Goal: Task Accomplishment & Management: Manage account settings

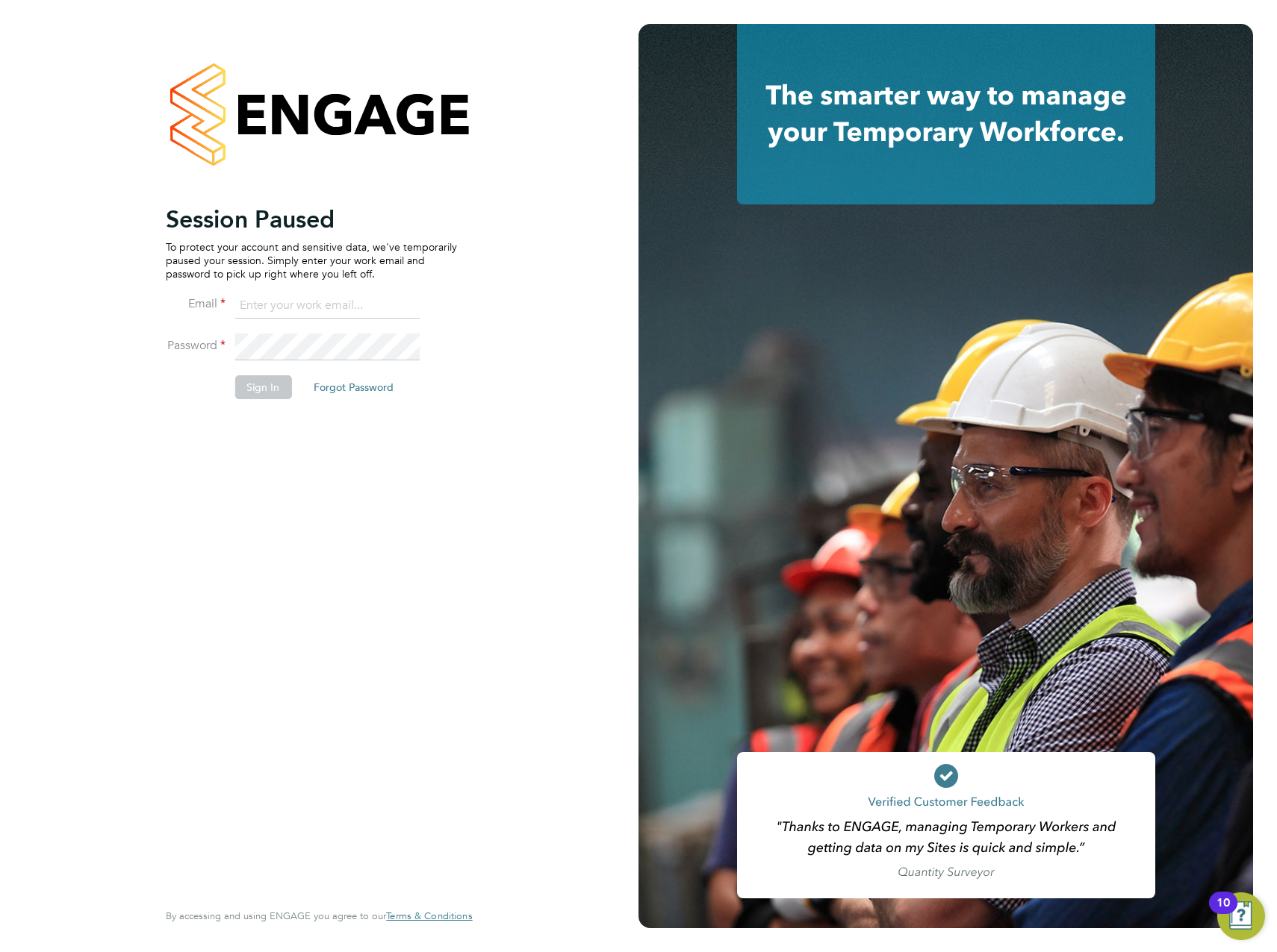
click at [276, 306] on input at bounding box center [327, 306] width 184 height 27
type input "[PERSON_NAME][EMAIL_ADDRESS][PERSON_NAME][DOMAIN_NAME]"
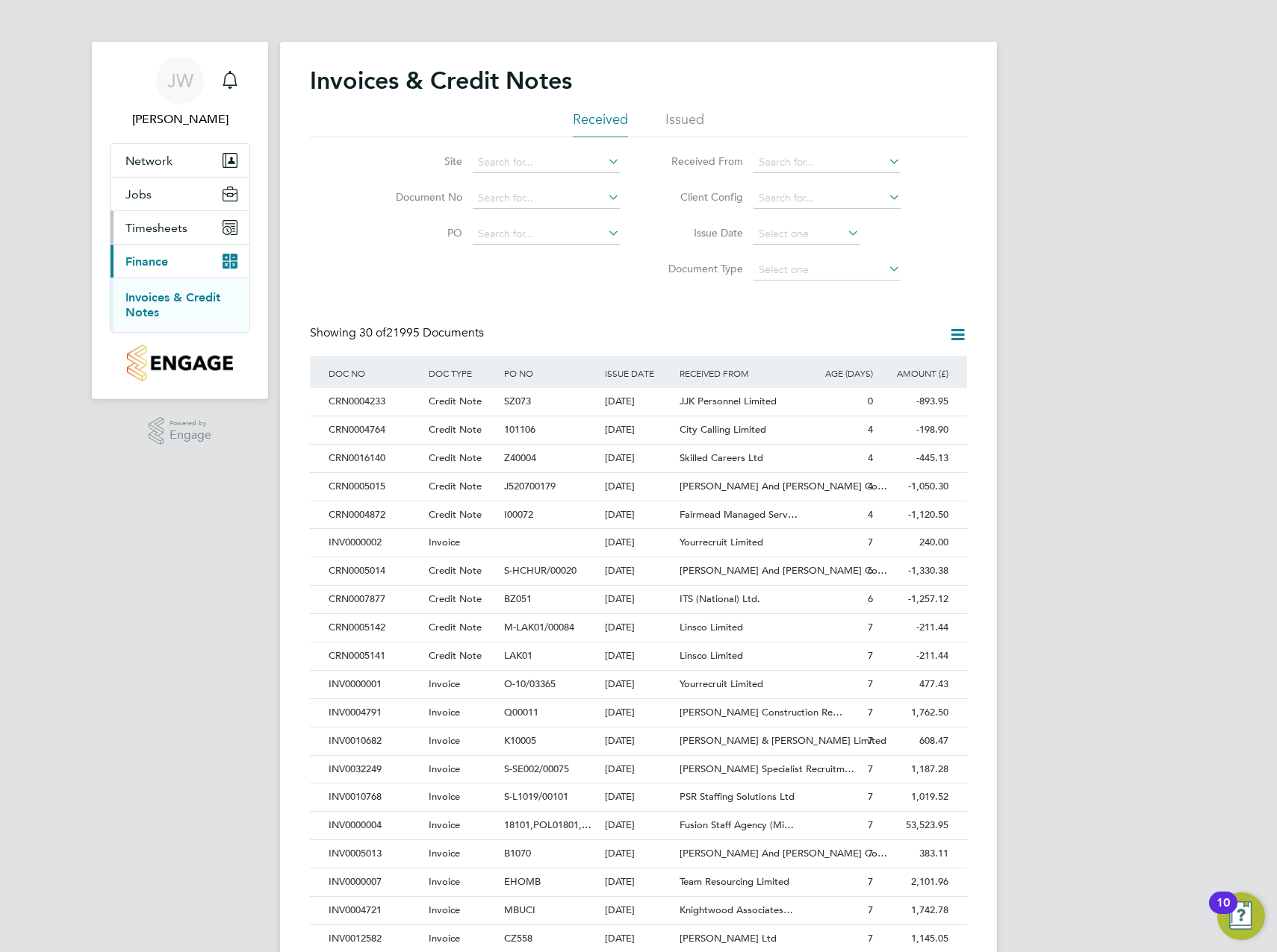
click at [157, 228] on span "Timesheets" at bounding box center [156, 228] width 62 height 15
click at [170, 264] on link "Timesheets" at bounding box center [156, 264] width 62 height 15
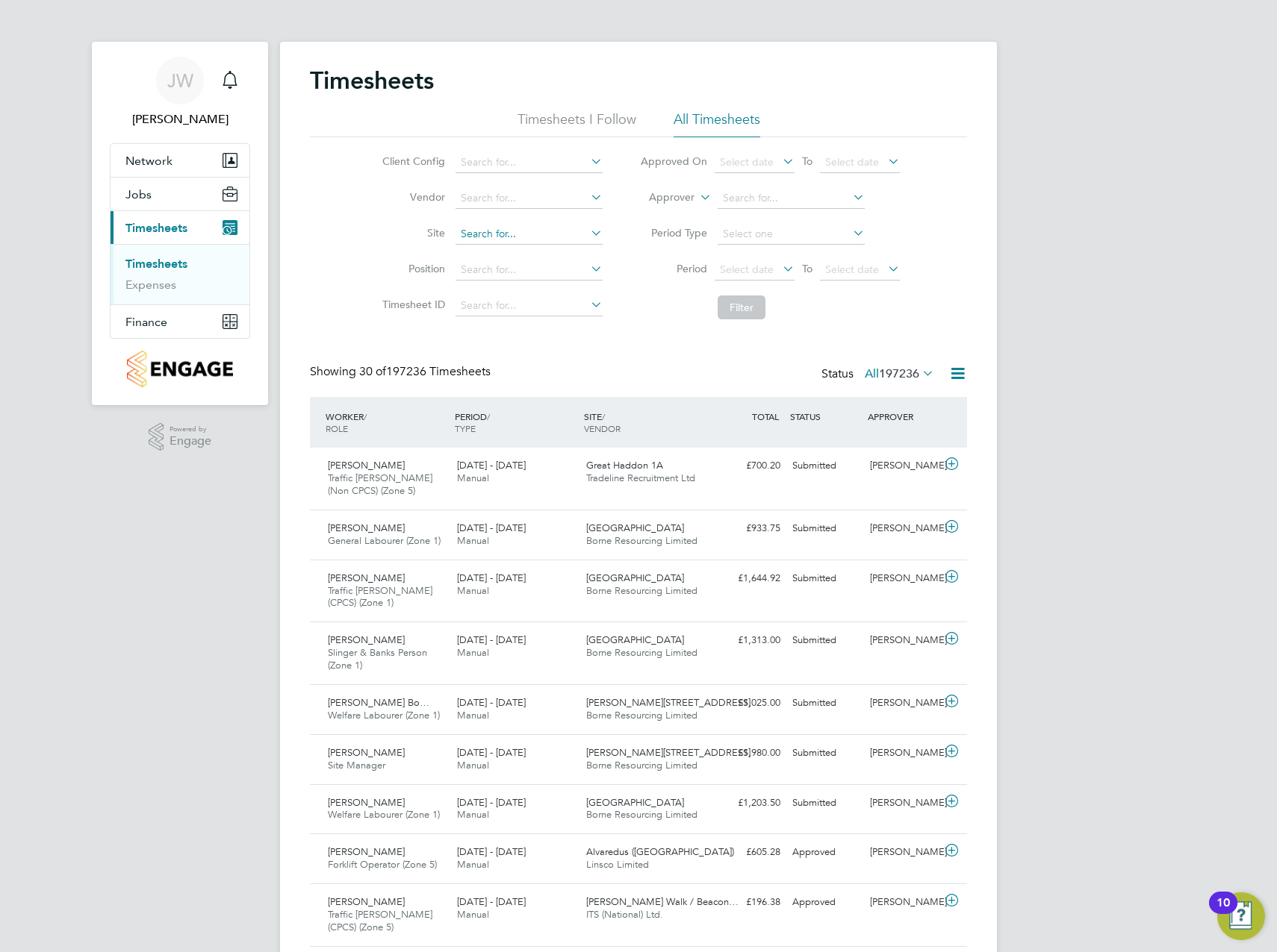
click at [501, 233] on input at bounding box center [529, 235] width 147 height 21
click at [499, 254] on li "Alv aredus (Fairham)" at bounding box center [571, 255] width 236 height 20
type input "Alvaredus (Fairham)"
click at [177, 318] on button "Finance" at bounding box center [179, 322] width 139 height 33
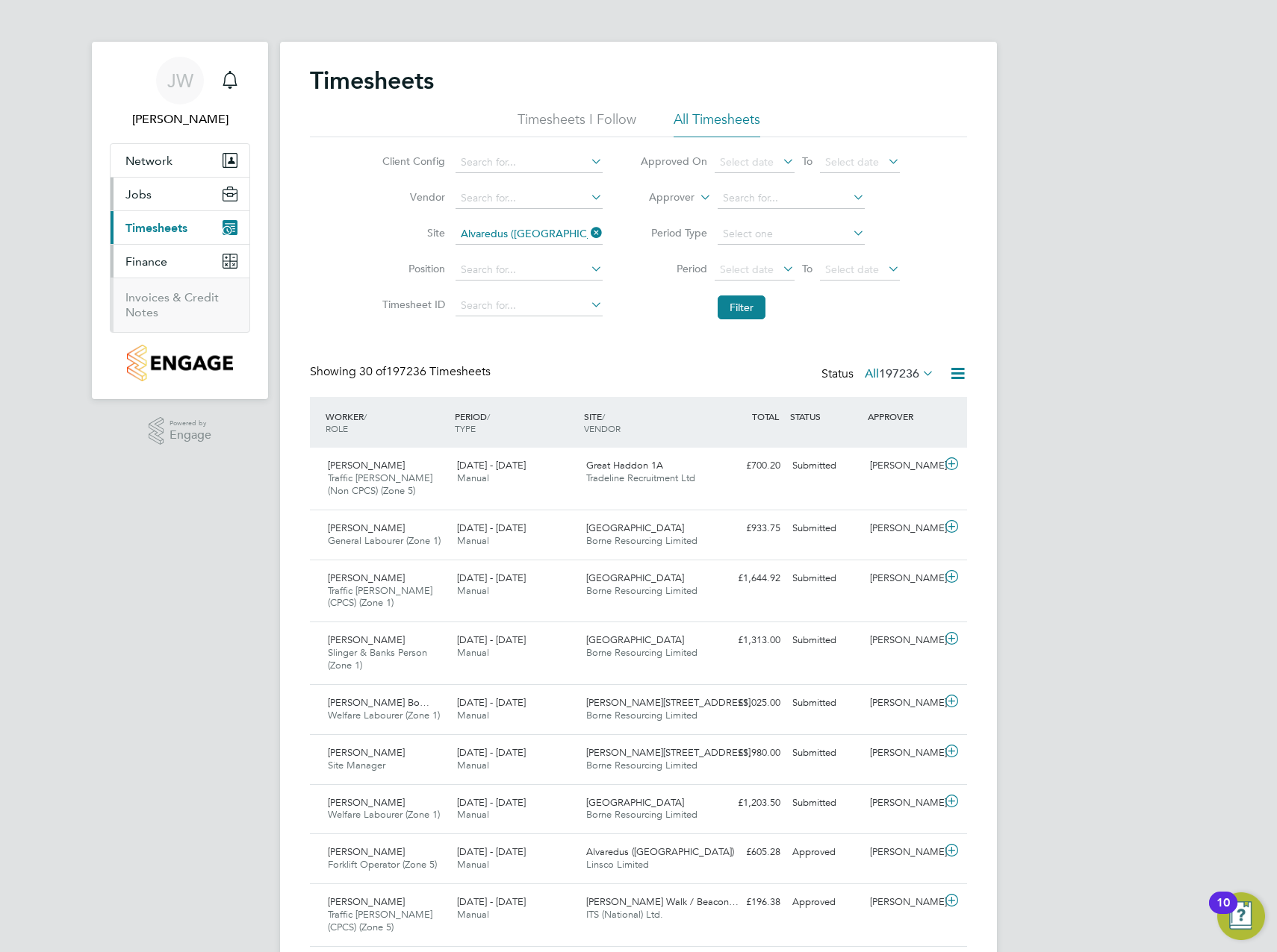
click at [152, 196] on button "Jobs" at bounding box center [179, 194] width 139 height 33
click at [163, 249] on link "Placements" at bounding box center [156, 251] width 62 height 15
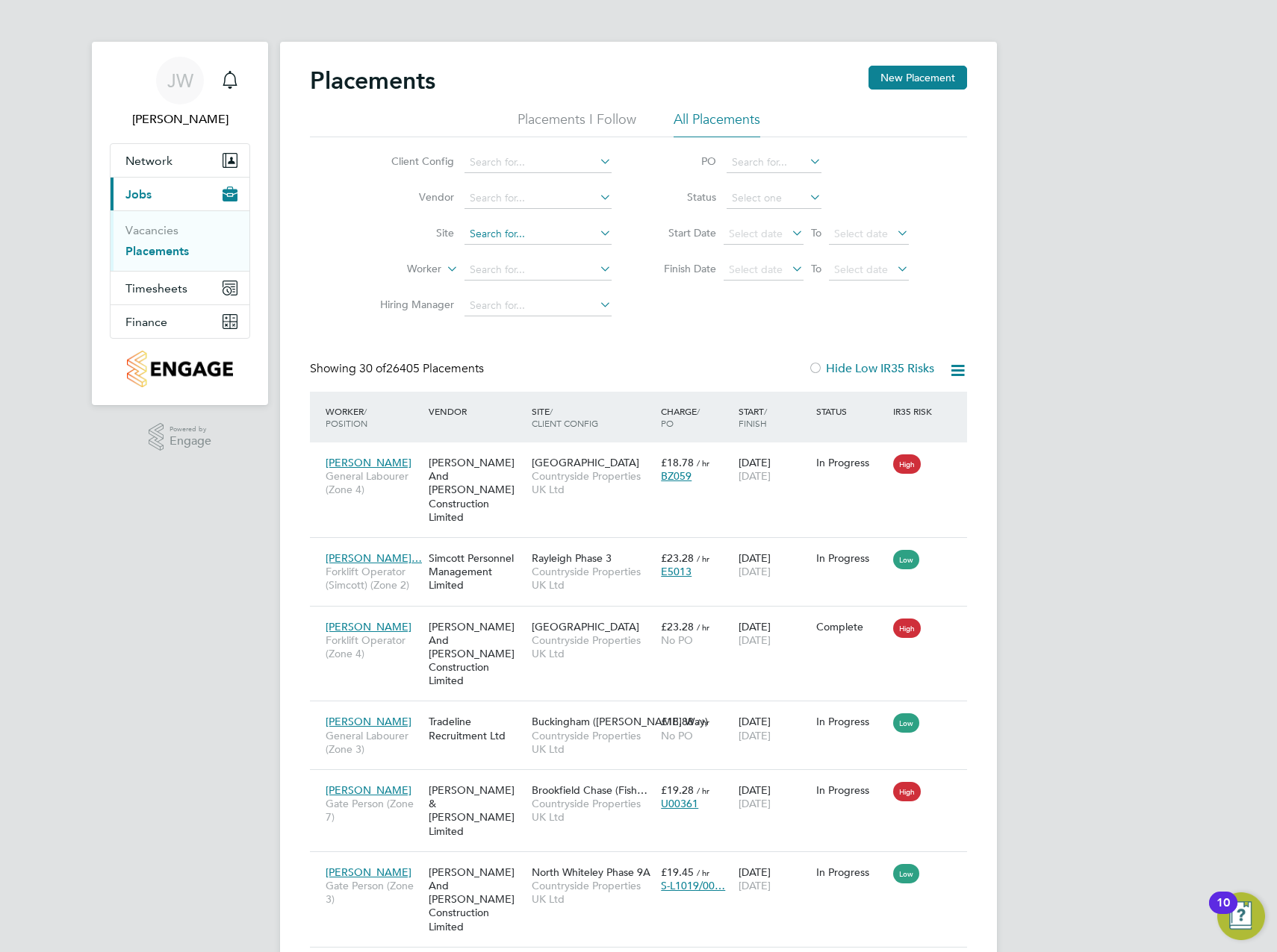
click at [490, 227] on input at bounding box center [538, 235] width 147 height 21
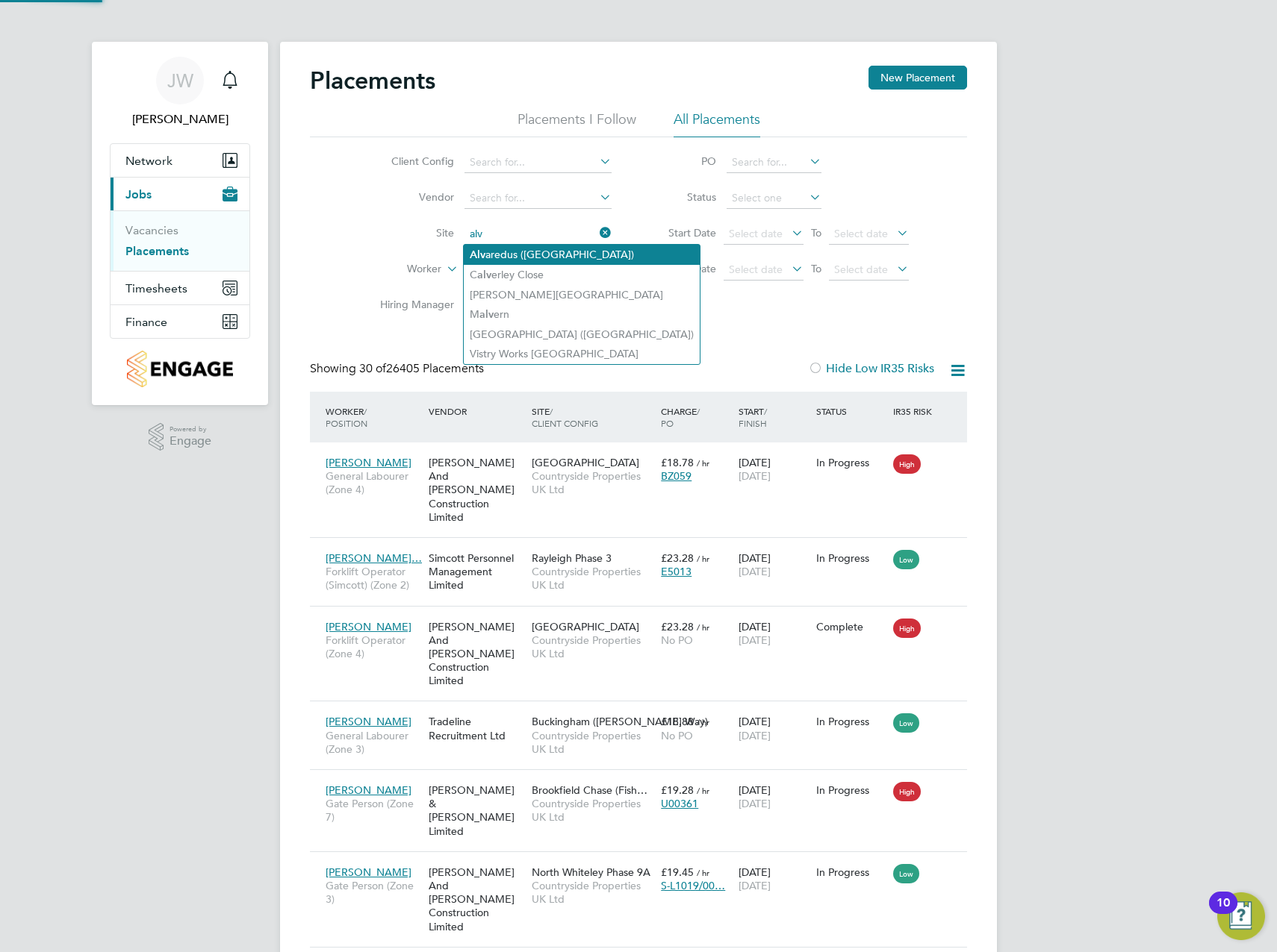
click at [534, 258] on li "Alv aredus (Fairham)" at bounding box center [581, 255] width 236 height 20
type input "Alvaredus (Fairham)"
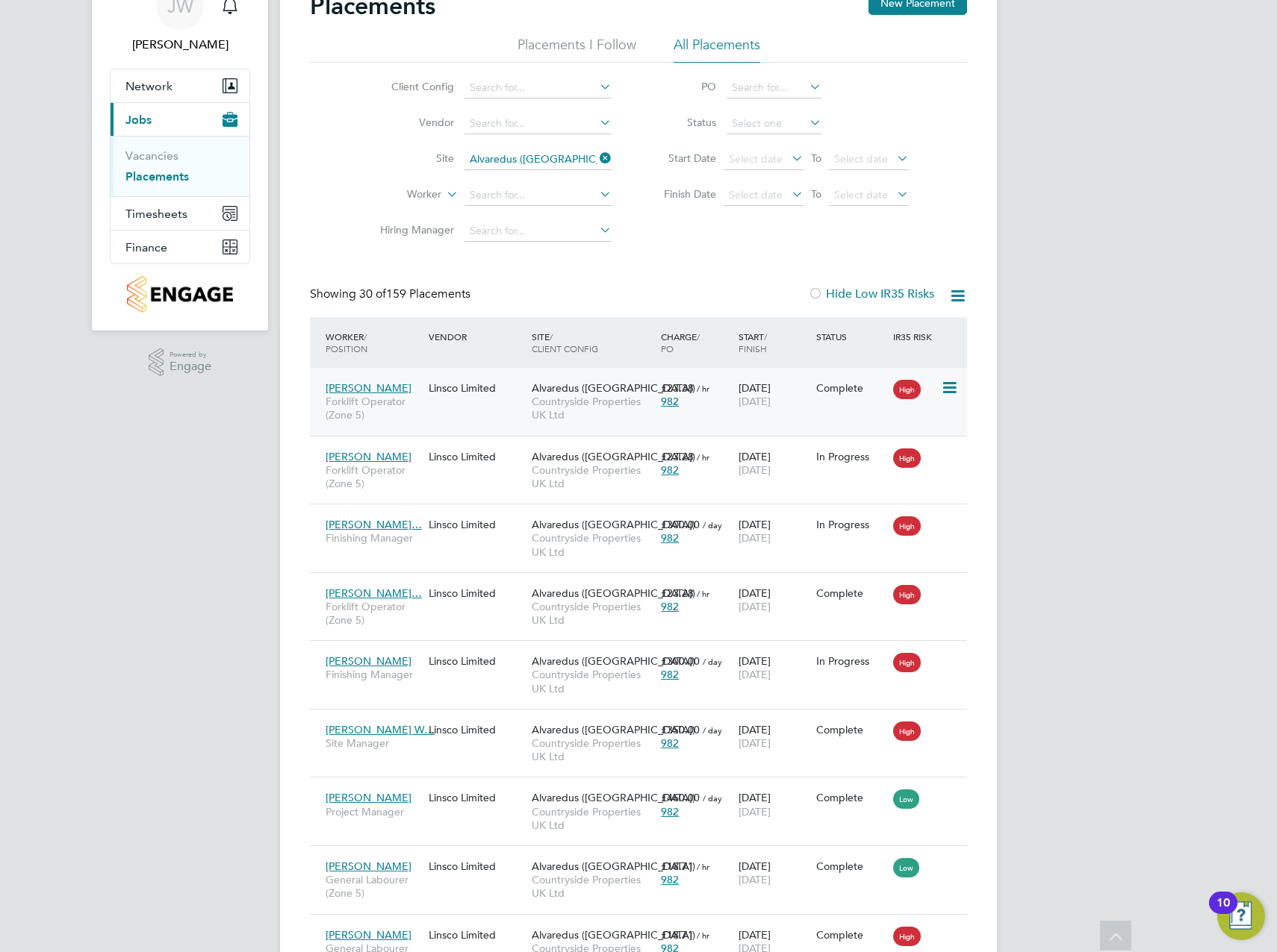
click at [818, 394] on div "Complete" at bounding box center [851, 388] width 70 height 14
click at [807, 125] on icon at bounding box center [807, 122] width 0 height 21
click at [764, 124] on input at bounding box center [774, 124] width 95 height 21
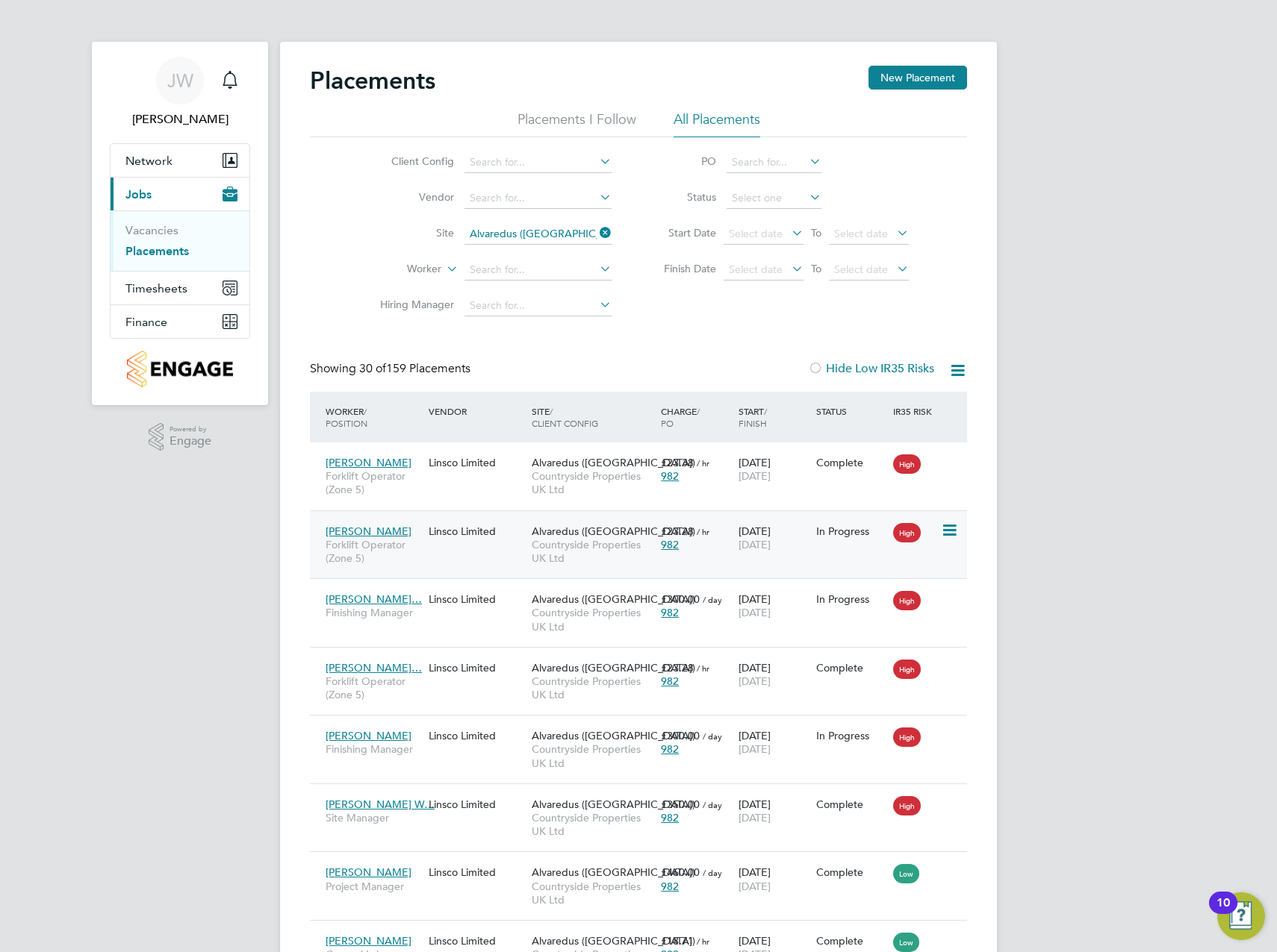
click at [727, 557] on div "£23.28 / hr 982" at bounding box center [696, 538] width 78 height 42
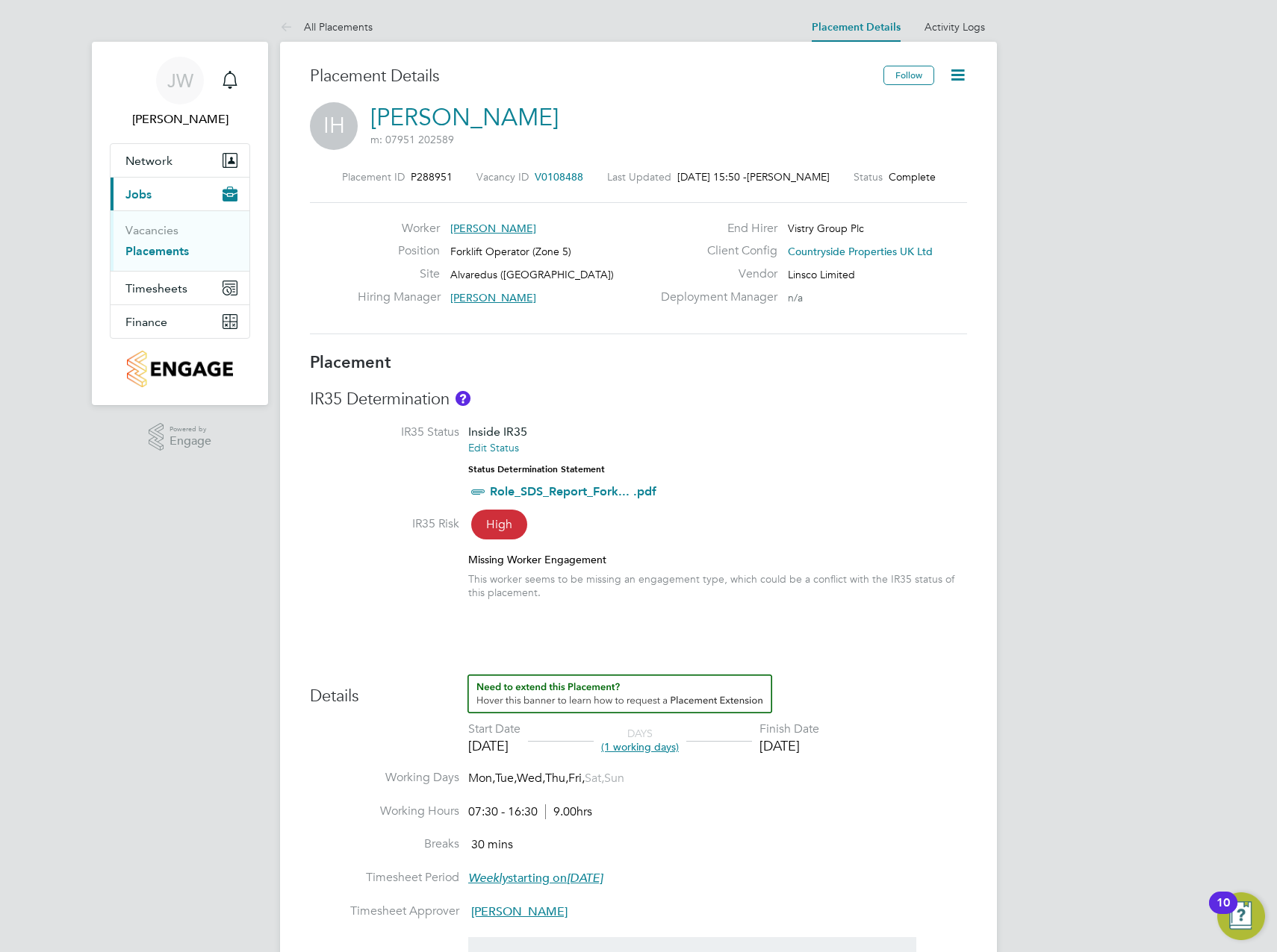
click at [963, 73] on icon at bounding box center [957, 75] width 18 height 18
click at [957, 72] on icon at bounding box center [957, 75] width 18 height 18
click at [896, 110] on li "Edit Placement e" at bounding box center [909, 111] width 110 height 21
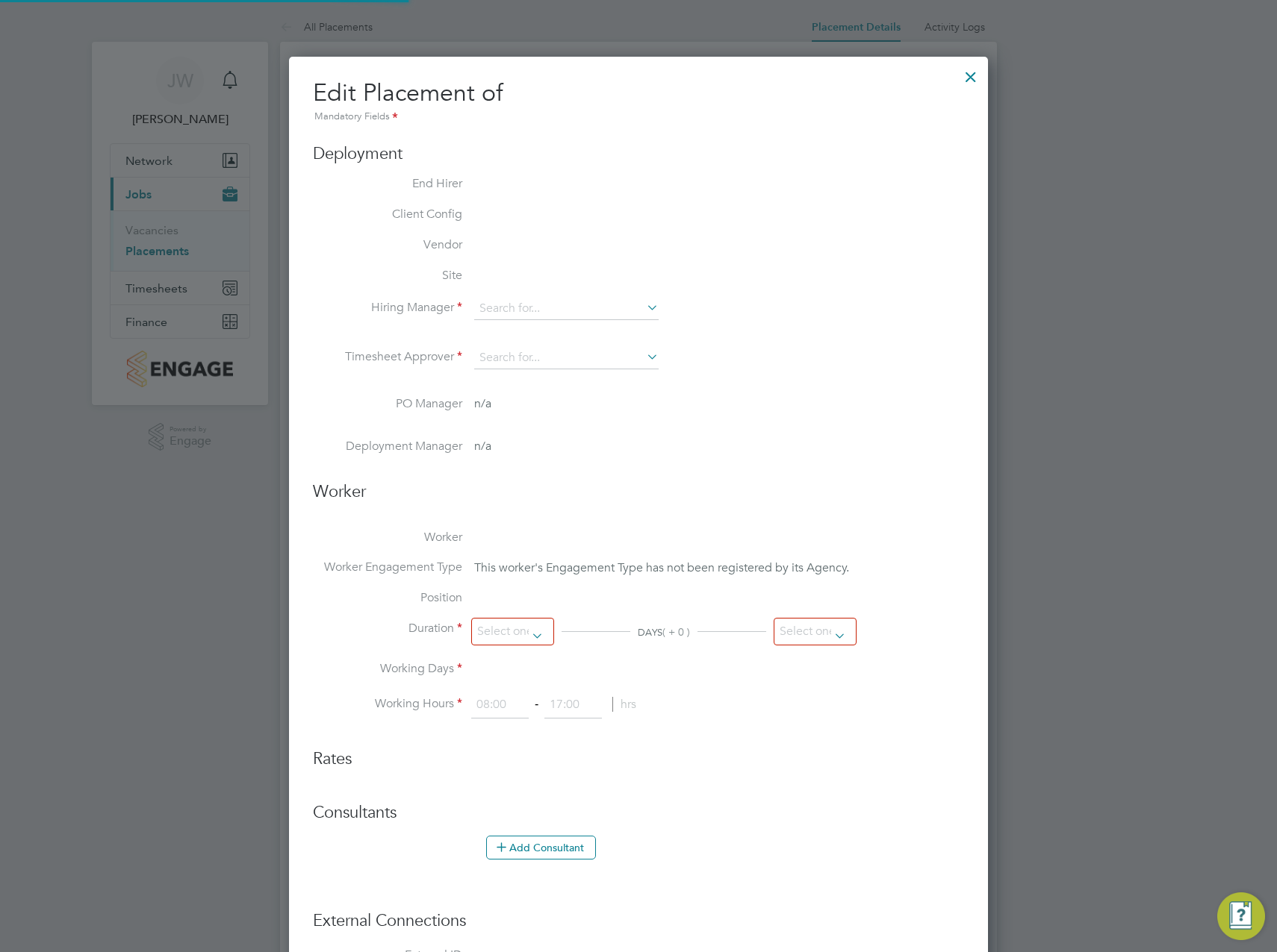
scroll to position [8, 8]
type input "David Connolly"
type input "26 May 2025"
type input "29 Aug 2025"
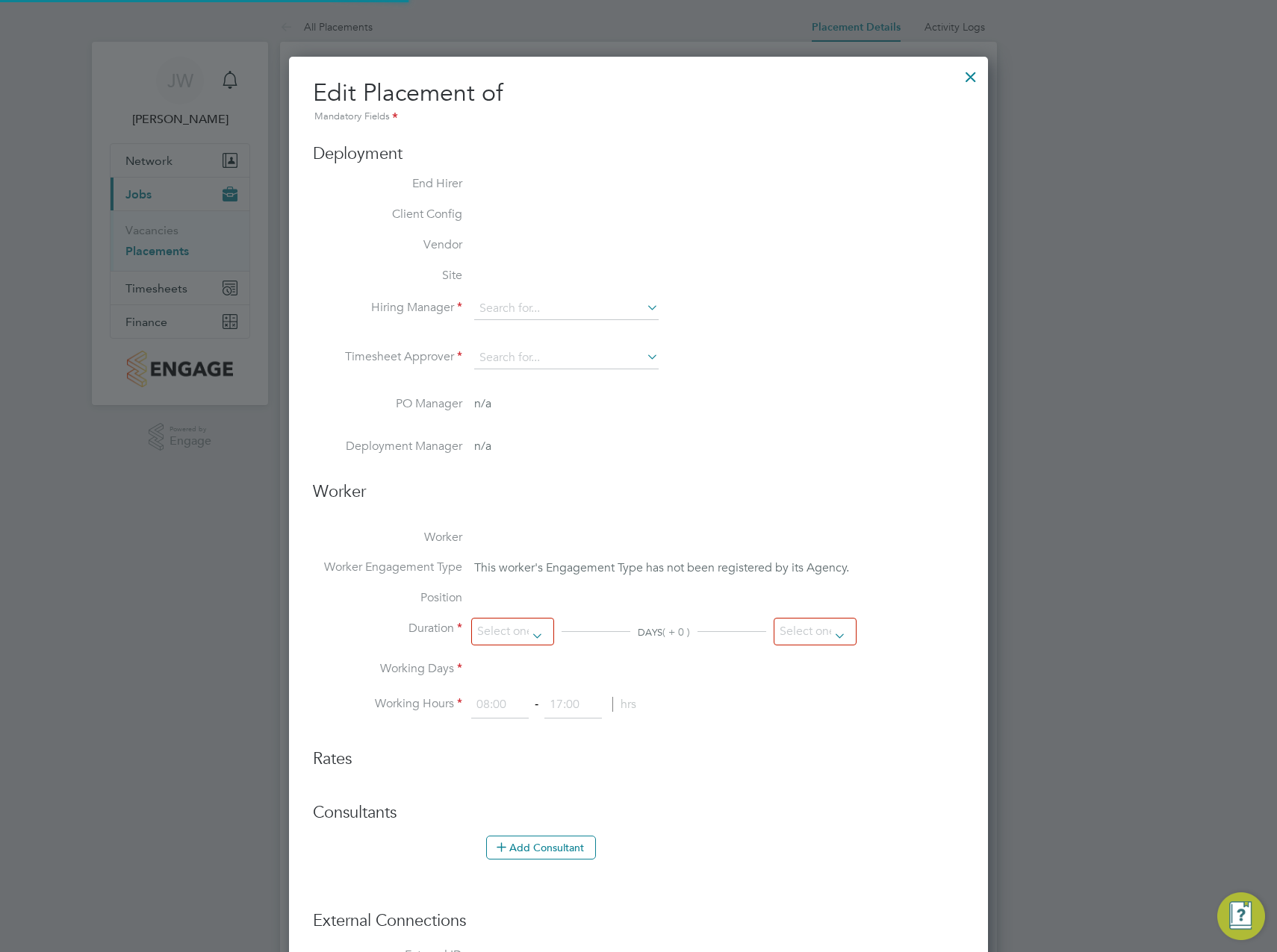
type input "07:30"
type input "16:30"
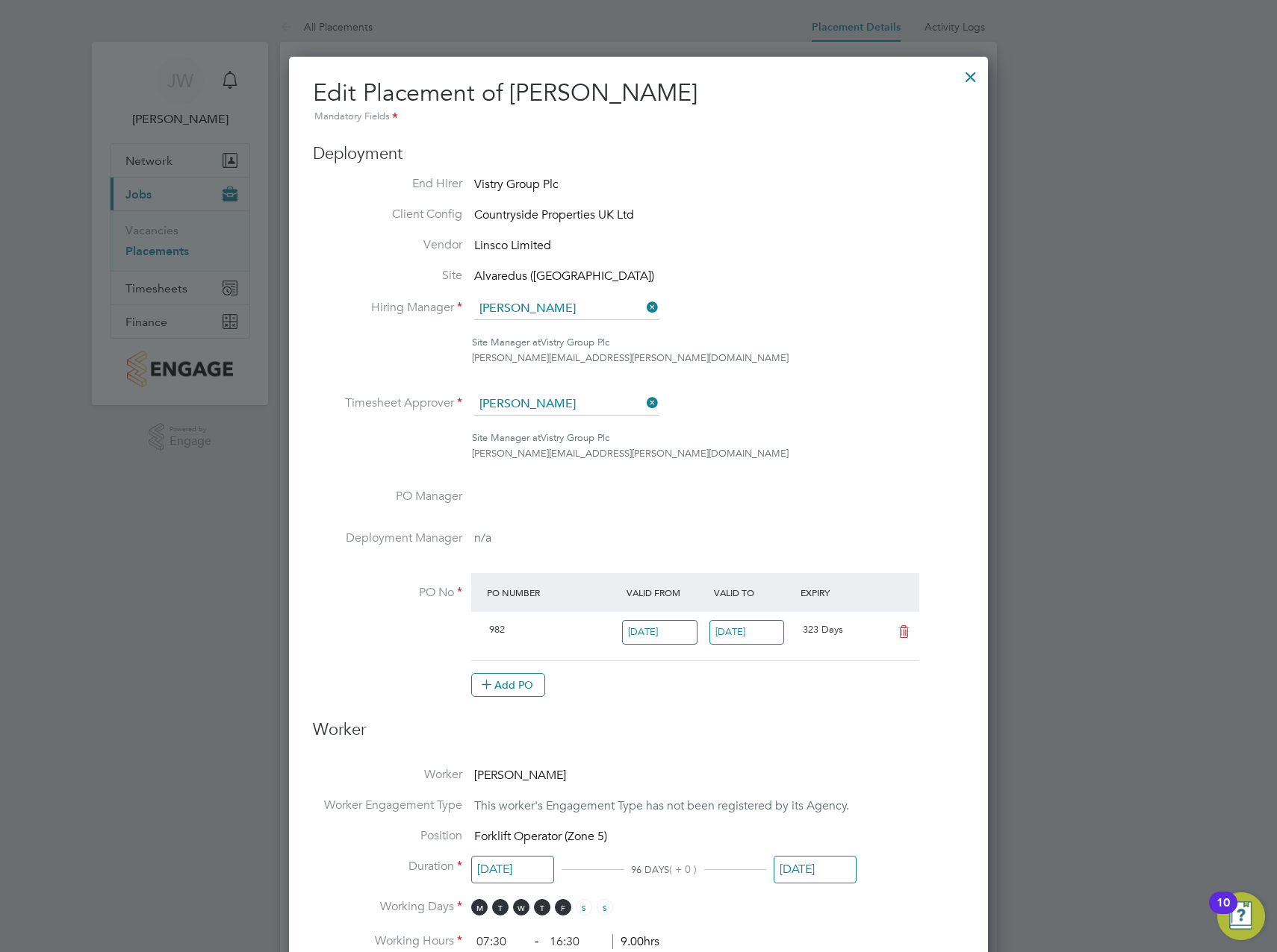
click at [969, 75] on div at bounding box center [971, 74] width 27 height 27
